Goal: Information Seeking & Learning: Learn about a topic

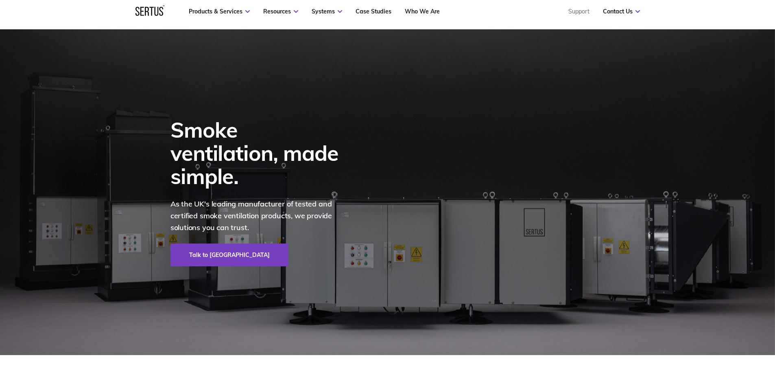
scroll to position [41, 0]
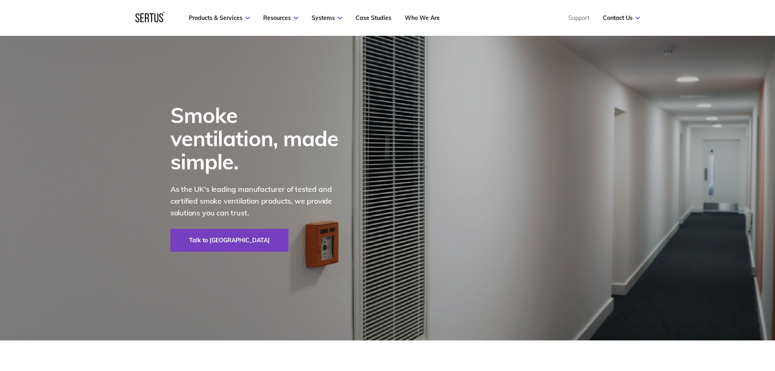
click at [25, 184] on img at bounding box center [387, 178] width 775 height 326
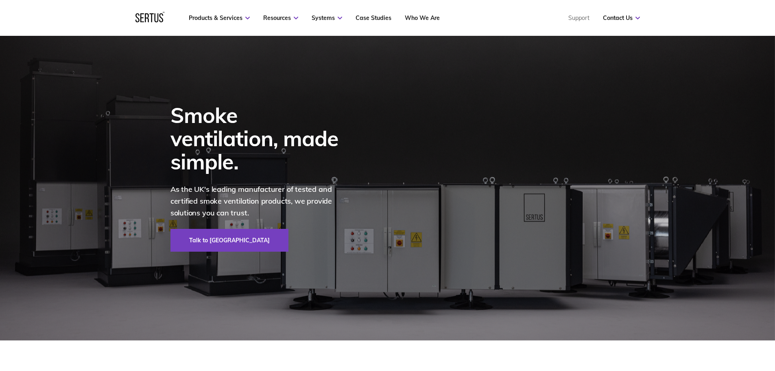
click at [422, 219] on div "Smoke ventilation, made simple. As the UK's leading manufacturer of tested and …" at bounding box center [387, 178] width 477 height 326
click at [712, 232] on img at bounding box center [387, 178] width 775 height 326
click at [603, 241] on div "Smoke ventilation, made simple. As the UK's leading manufacturer of tested and …" at bounding box center [387, 178] width 477 height 326
click at [55, 239] on img at bounding box center [387, 178] width 775 height 326
click at [431, 247] on div "Smoke ventilation, made simple. As the UK's leading manufacturer of tested and …" at bounding box center [387, 178] width 477 height 326
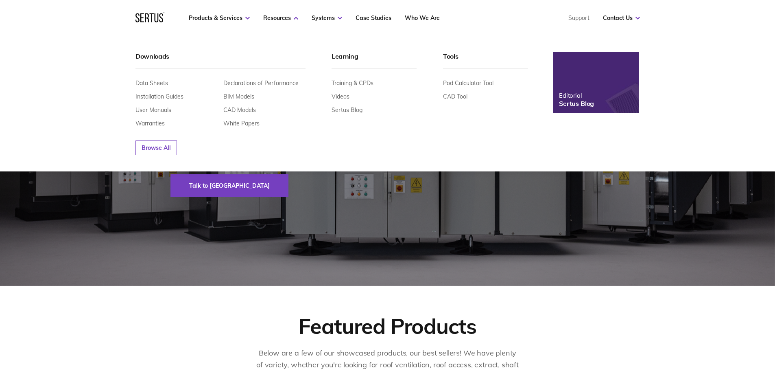
scroll to position [81, 0]
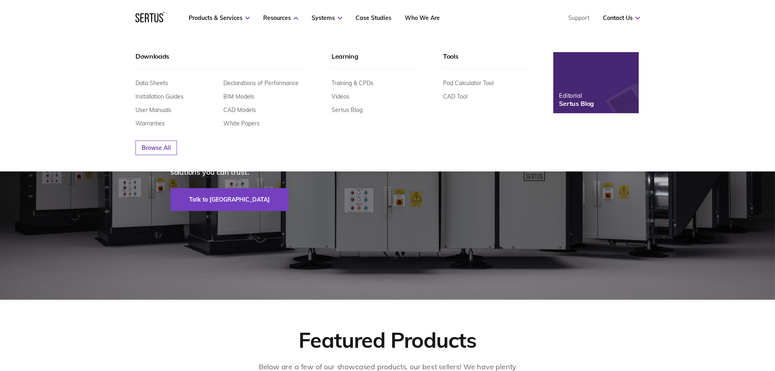
click at [152, 21] on div at bounding box center [150, 18] width 29 height 12
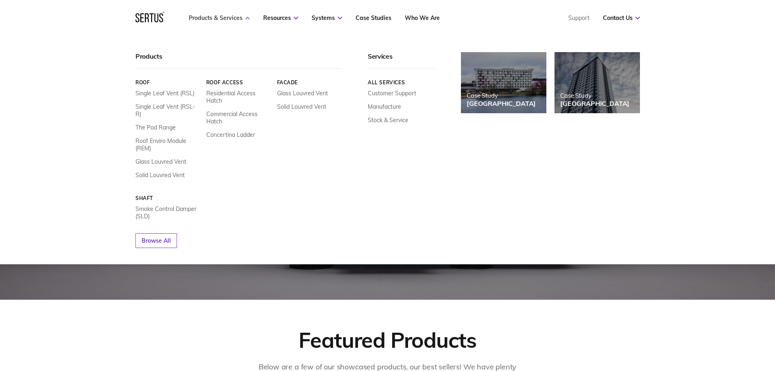
click at [219, 16] on link "Products & Services" at bounding box center [219, 17] width 61 height 7
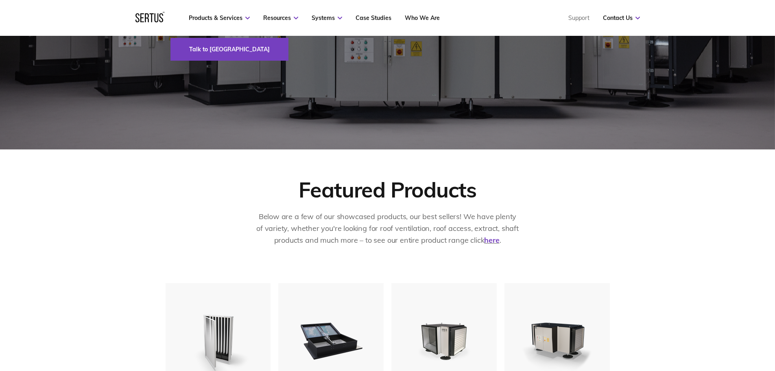
scroll to position [244, 0]
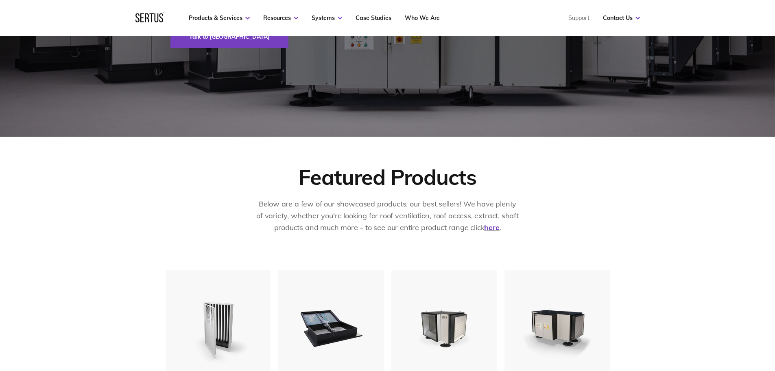
click at [497, 234] on div "Below are a few of our showcased products, our best sellers! We have plenty of …" at bounding box center [388, 220] width 265 height 45
click at [494, 229] on link "here" at bounding box center [491, 227] width 15 height 9
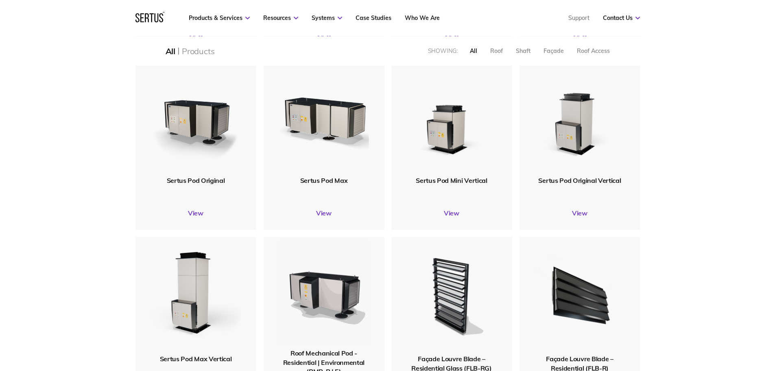
scroll to position [570, 0]
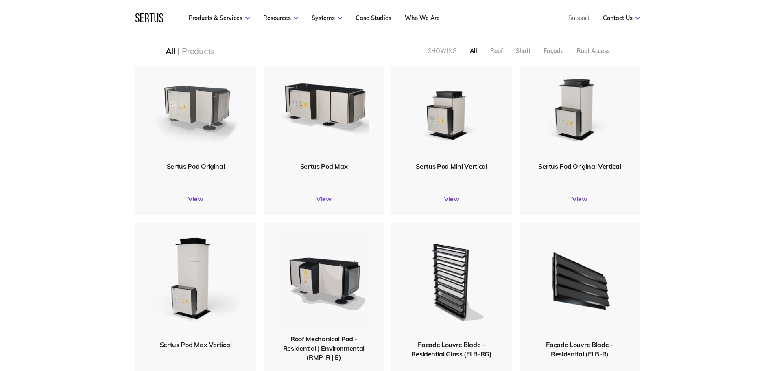
click at [194, 108] on img at bounding box center [196, 102] width 92 height 113
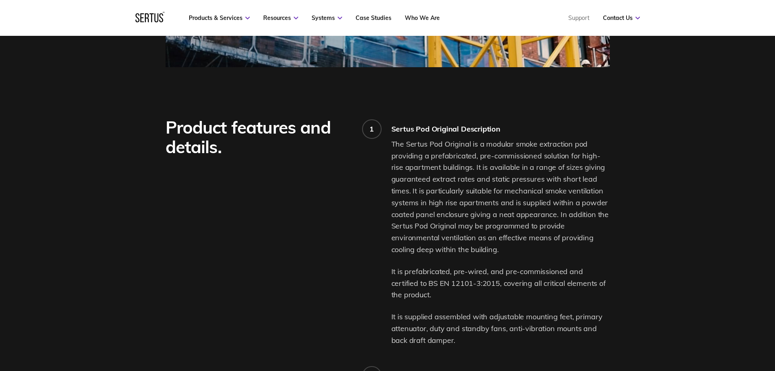
scroll to position [570, 0]
